Goal: Transaction & Acquisition: Purchase product/service

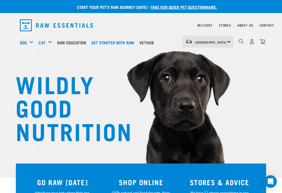
click at [264, 40] on img "dropdown navigation" at bounding box center [262, 41] width 5 height 5
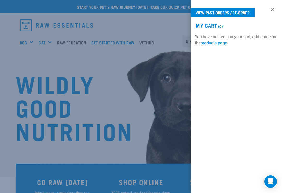
click at [239, 15] on link "View past orders / re-order" at bounding box center [223, 12] width 64 height 9
click at [225, 12] on link "View past orders / re-order" at bounding box center [223, 12] width 64 height 9
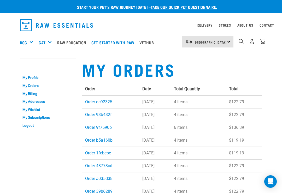
click at [148, 99] on td "24 Sept 2025" at bounding box center [155, 102] width 32 height 13
click at [101, 101] on link "Order dc92325" at bounding box center [98, 102] width 27 height 5
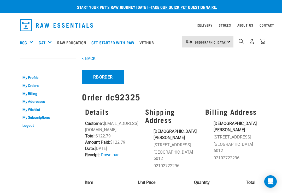
click at [101, 78] on button "Re-Order" at bounding box center [103, 77] width 42 height 14
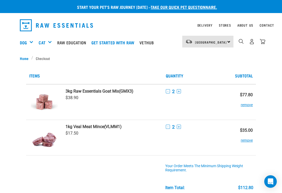
click at [36, 77] on th "Items" at bounding box center [94, 75] width 137 height 17
click at [21, 56] on link "Home" at bounding box center [26, 58] width 12 height 5
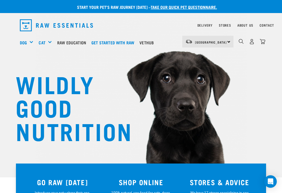
click at [263, 41] on img "dropdown navigation" at bounding box center [262, 41] width 5 height 5
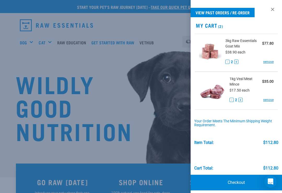
click at [230, 100] on button "-" at bounding box center [232, 100] width 4 height 4
click at [239, 182] on link "Checkout" at bounding box center [236, 183] width 91 height 16
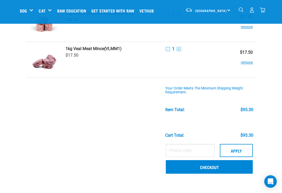
scroll to position [38, 0]
click at [208, 167] on link "Checkout" at bounding box center [209, 168] width 87 height 14
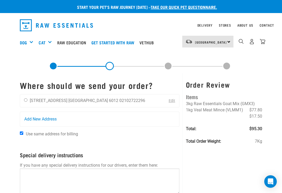
click at [27, 102] on input "radio" at bounding box center [25, 100] width 3 height 3
radio input "true"
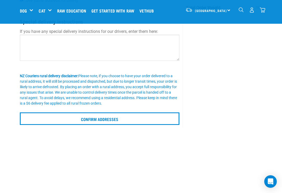
scroll to position [96, 0]
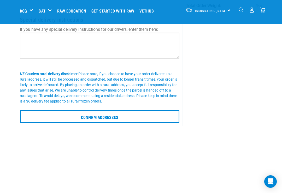
click at [124, 119] on input "Confirm addresses" at bounding box center [100, 117] width 160 height 13
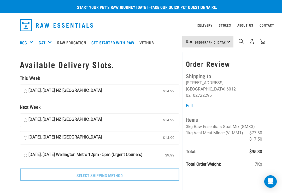
click at [265, 41] on img "dropdown navigation" at bounding box center [262, 41] width 5 height 5
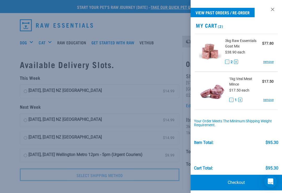
click at [244, 98] on div "- 1 + remove" at bounding box center [252, 99] width 44 height 5
click at [245, 100] on div "- 1 + remove" at bounding box center [252, 99] width 44 height 5
click at [240, 100] on button "+" at bounding box center [241, 100] width 4 height 4
click at [241, 185] on link "Checkout" at bounding box center [236, 183] width 91 height 16
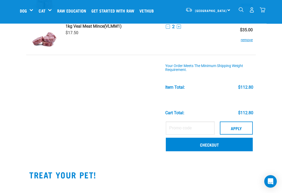
scroll to position [61, 0]
click at [202, 144] on link "Checkout" at bounding box center [209, 145] width 87 height 14
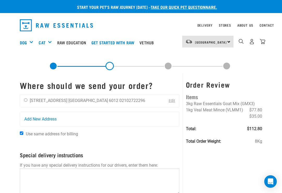
click at [26, 102] on input "radio" at bounding box center [25, 100] width 3 height 3
radio input "true"
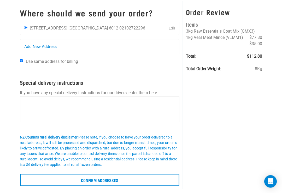
scroll to position [75, 0]
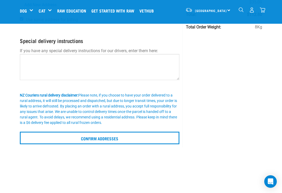
click at [112, 140] on input "Confirm addresses" at bounding box center [100, 138] width 160 height 13
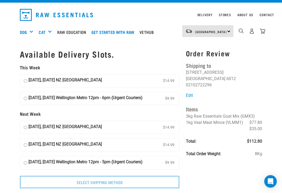
scroll to position [10, 0]
click at [26, 99] on input "05 October, Sunday Wellington Metro 12pm - 6pm (Urgent Couriers) $9.99" at bounding box center [25, 99] width 3 height 8
radio input "true"
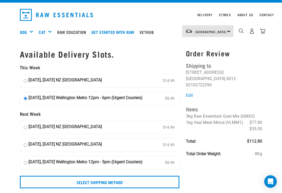
click at [111, 185] on input "Select Shipping Method" at bounding box center [100, 182] width 160 height 13
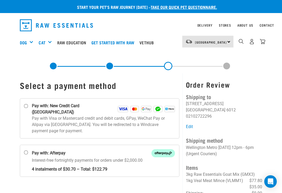
click at [25, 107] on input "Pay with: New Credit Card ([GEOGRAPHIC_DATA])" at bounding box center [26, 106] width 4 height 4
radio input "true"
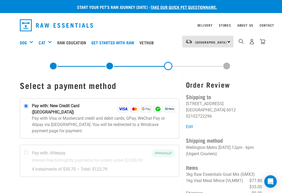
click at [119, 106] on img at bounding box center [123, 109] width 10 height 6
click at [28, 106] on input "Pay with: New Credit Card ([GEOGRAPHIC_DATA])" at bounding box center [26, 106] width 4 height 4
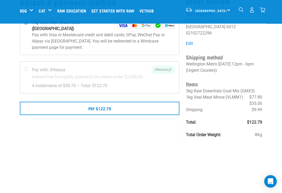
scroll to position [44, 0]
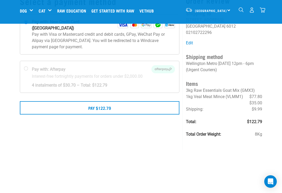
click at [106, 103] on button "Pay $122.79" at bounding box center [100, 107] width 160 height 13
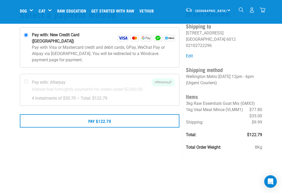
scroll to position [31, 0]
click at [111, 115] on button "Pay $122.79" at bounding box center [100, 120] width 160 height 13
